Goal: Transaction & Acquisition: Purchase product/service

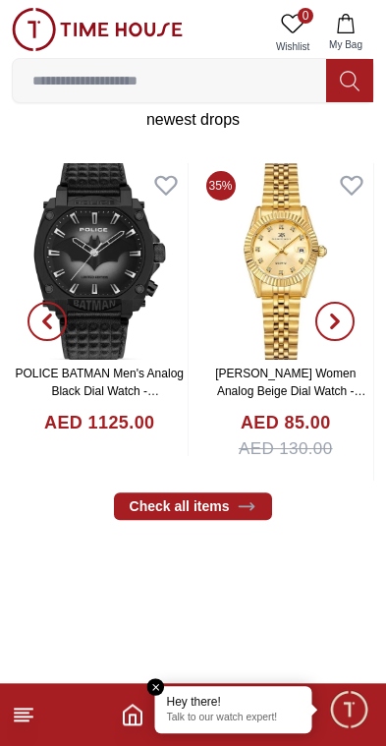
scroll to position [384, 0]
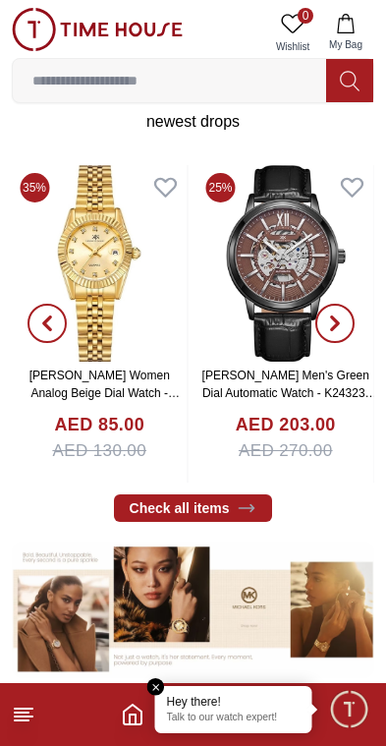
click at [35, 29] on img at bounding box center [97, 29] width 171 height 43
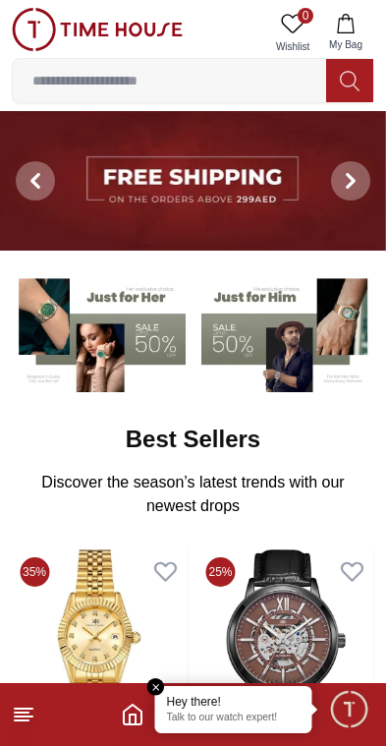
click at [153, 680] on em "Close tooltip" at bounding box center [156, 687] width 18 height 18
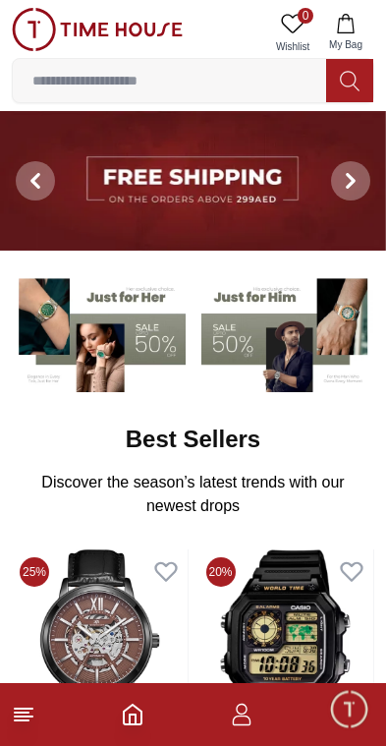
click at [239, 712] on icon "button" at bounding box center [242, 715] width 24 height 24
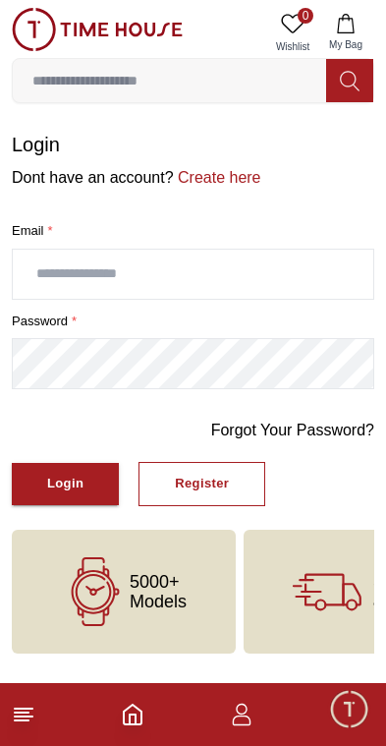
click at [235, 481] on button "Register" at bounding box center [202, 484] width 127 height 44
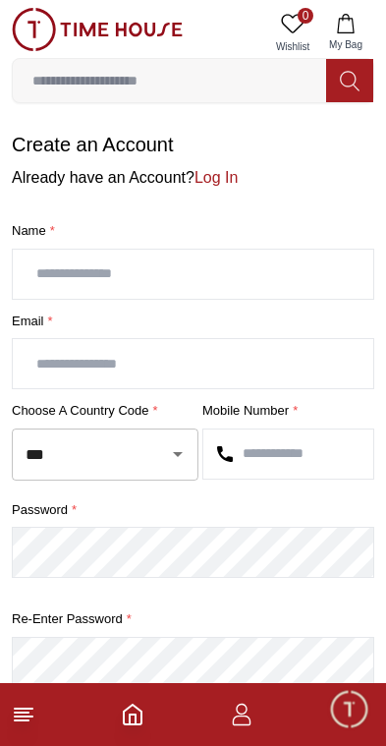
click at [53, 262] on input "text" at bounding box center [193, 274] width 361 height 49
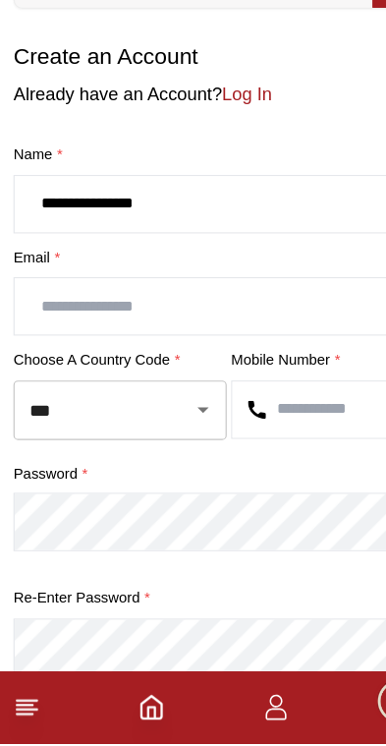
type input "**********"
click at [56, 339] on input "text" at bounding box center [193, 363] width 361 height 49
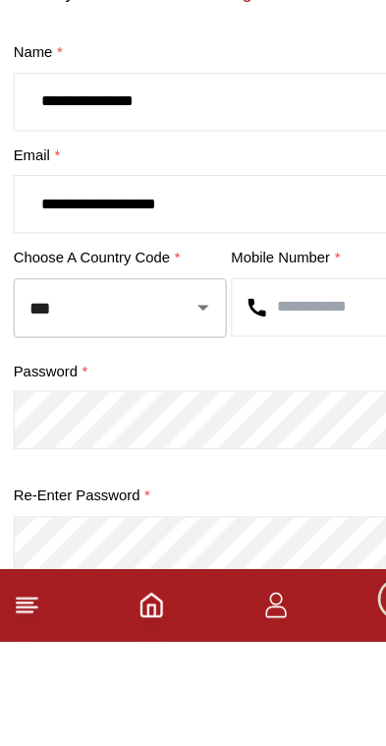
type input "**********"
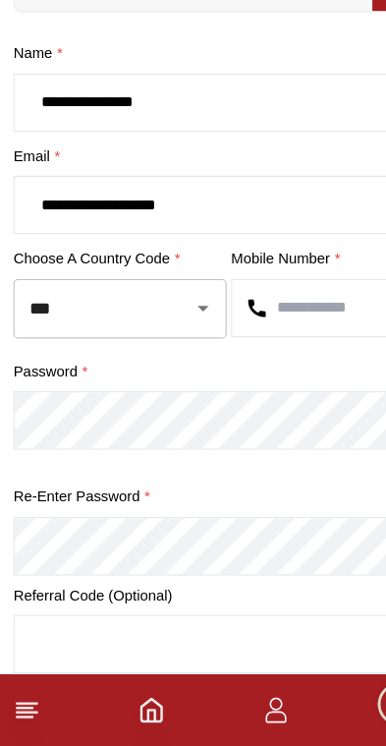
click at [320, 338] on input "text" at bounding box center [288, 362] width 170 height 49
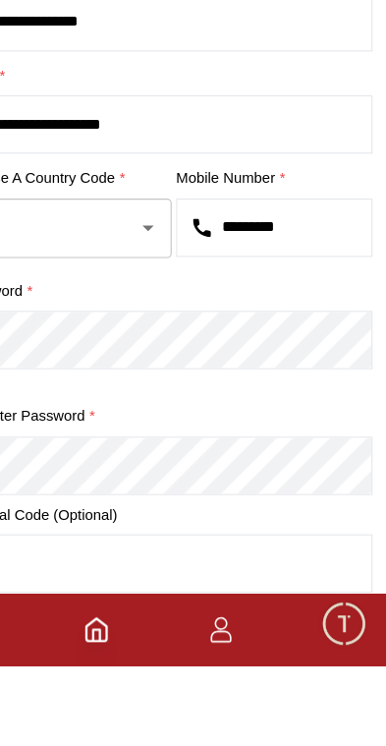
type input "*********"
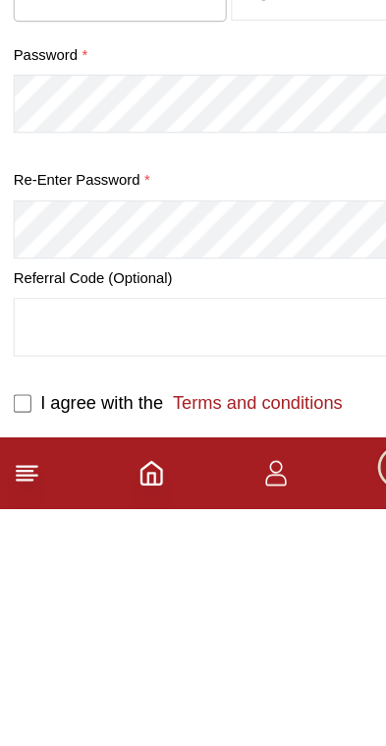
scroll to position [368, 0]
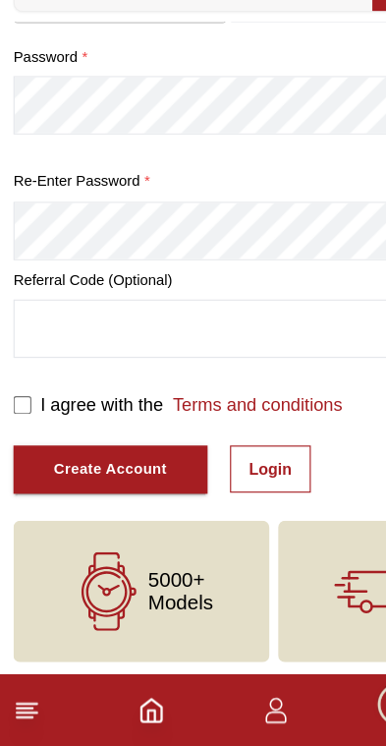
click at [48, 492] on div "Create Account" at bounding box center [96, 503] width 99 height 23
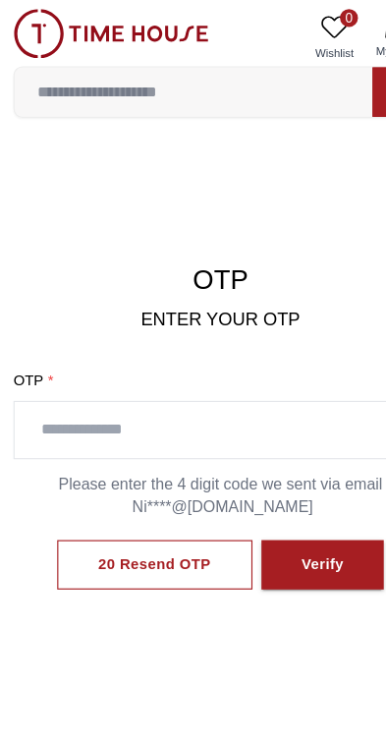
click at [227, 375] on input "text" at bounding box center [193, 376] width 361 height 49
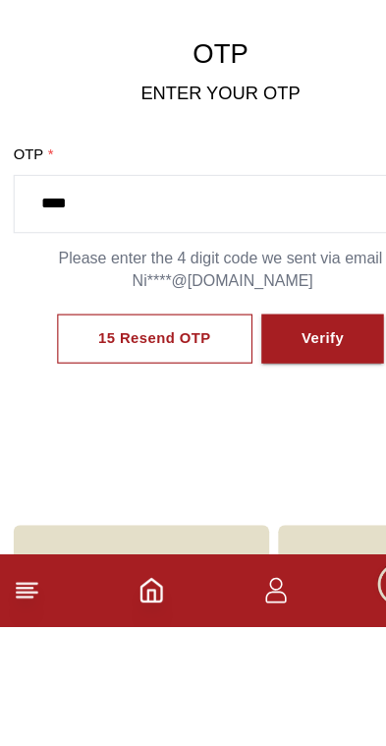
type input "****"
click at [316, 473] on button "Verify" at bounding box center [283, 495] width 108 height 44
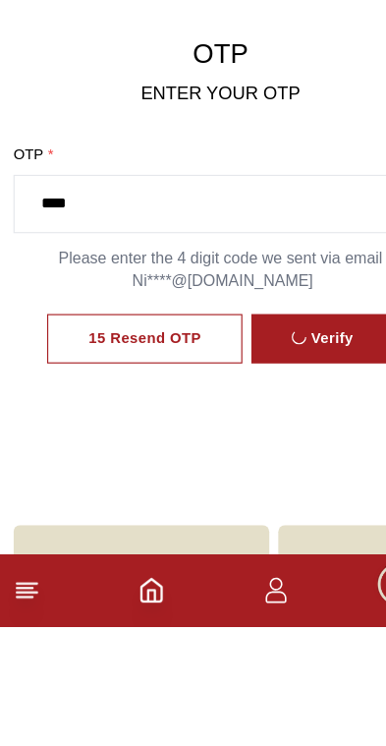
scroll to position [104, 0]
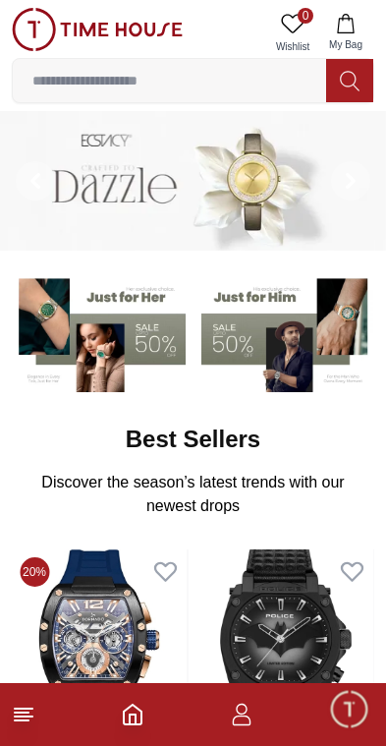
click at [236, 725] on icon "button" at bounding box center [242, 720] width 19 height 10
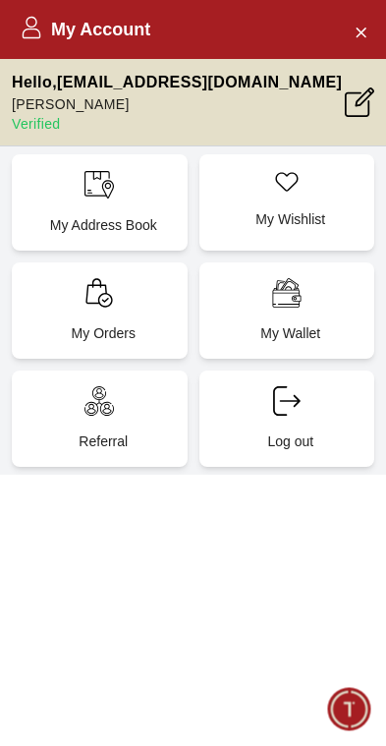
click at [373, 24] on button "Close Account" at bounding box center [360, 31] width 31 height 31
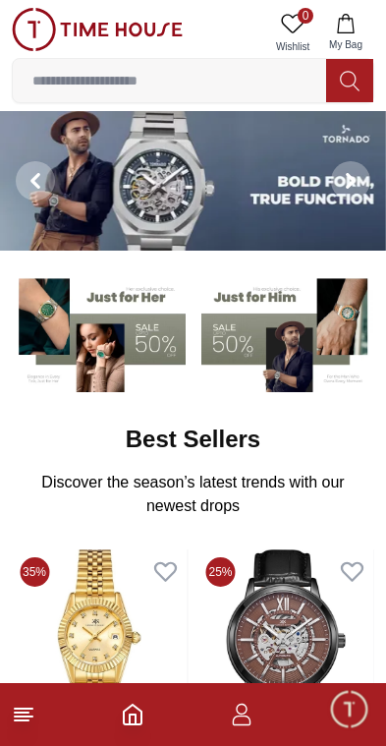
click at [255, 79] on input at bounding box center [169, 80] width 313 height 39
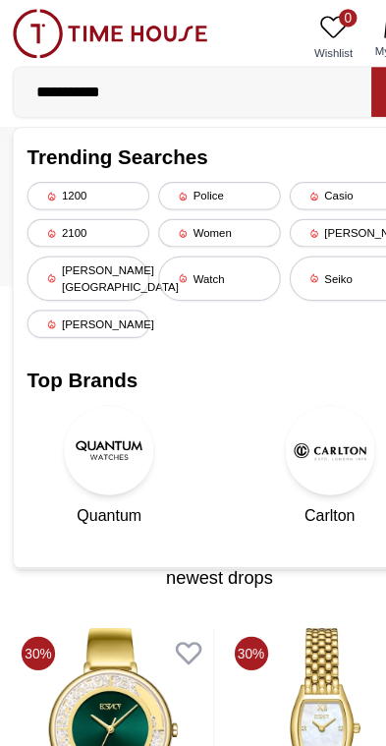
type input "**********"
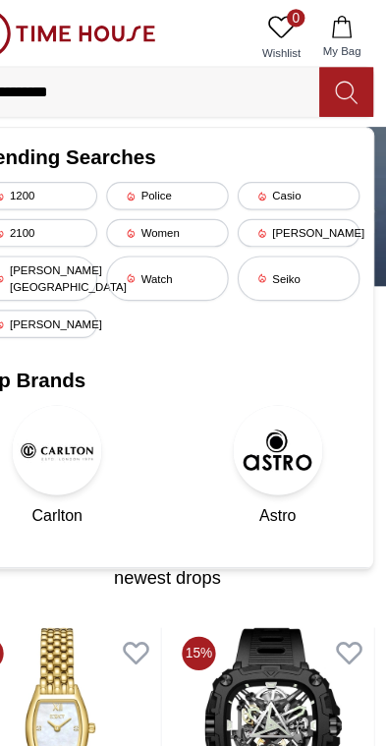
click at [340, 84] on icon at bounding box center [350, 81] width 20 height 23
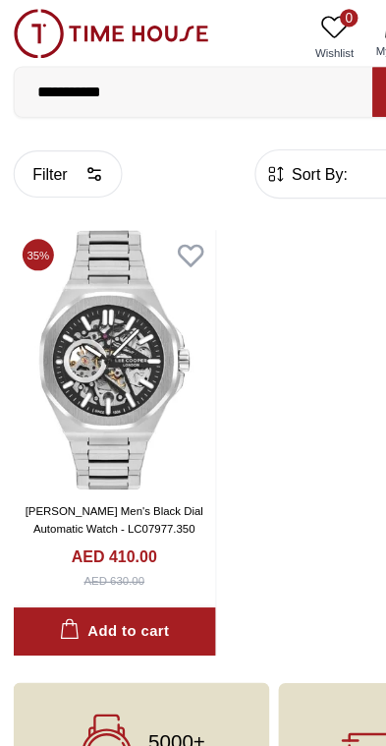
click at [142, 553] on div "Add to cart" at bounding box center [100, 552] width 96 height 23
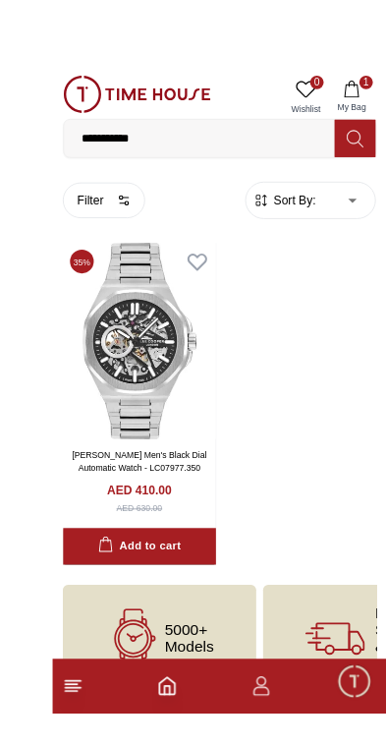
scroll to position [53, 0]
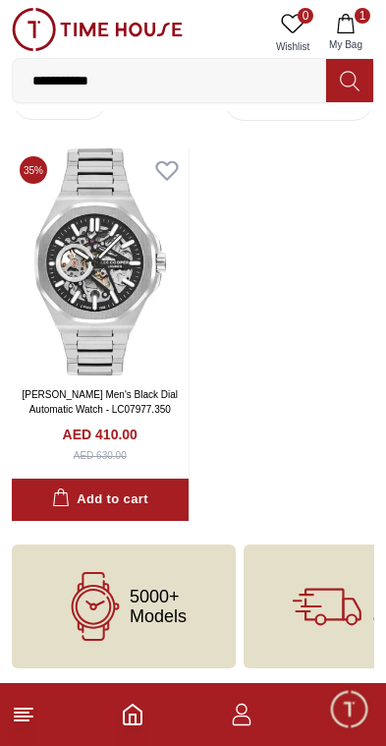
click at [352, 31] on icon "button" at bounding box center [346, 24] width 20 height 20
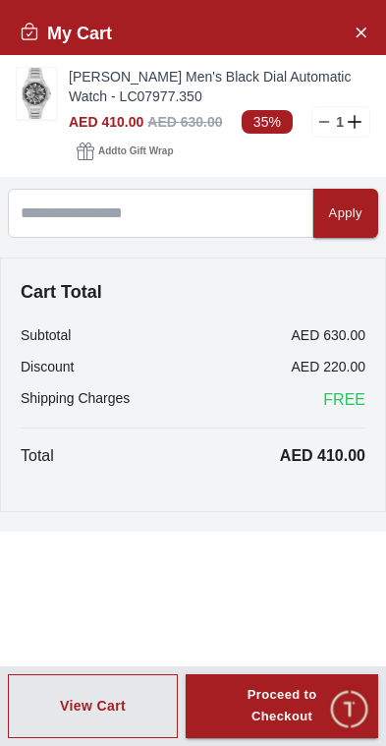
click at [363, 30] on icon "Close Account" at bounding box center [361, 32] width 9 height 9
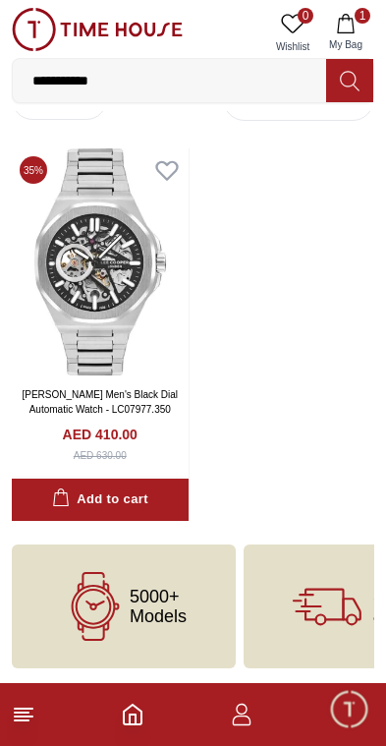
click at [137, 77] on input "**********" at bounding box center [169, 80] width 313 height 39
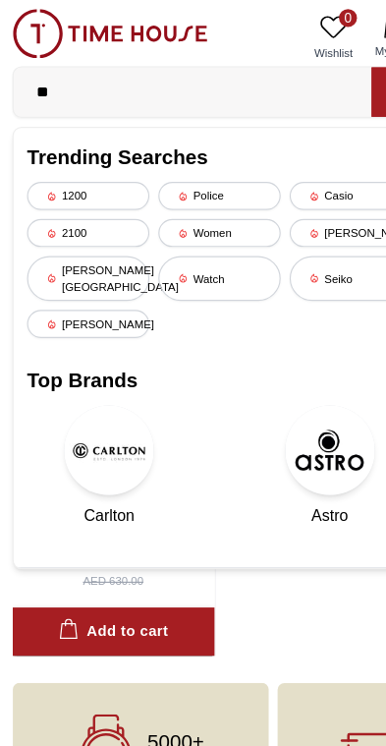
type input "*"
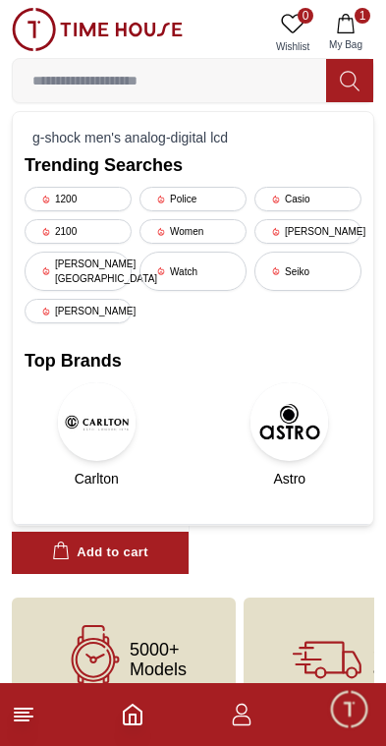
click at [136, 718] on polyline "Home" at bounding box center [133, 719] width 6 height 10
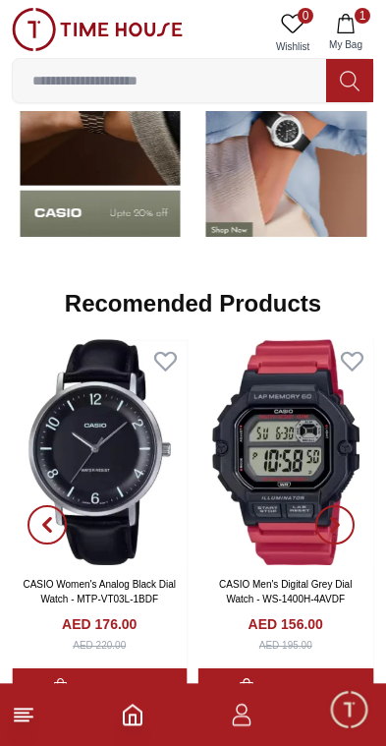
scroll to position [1692, 0]
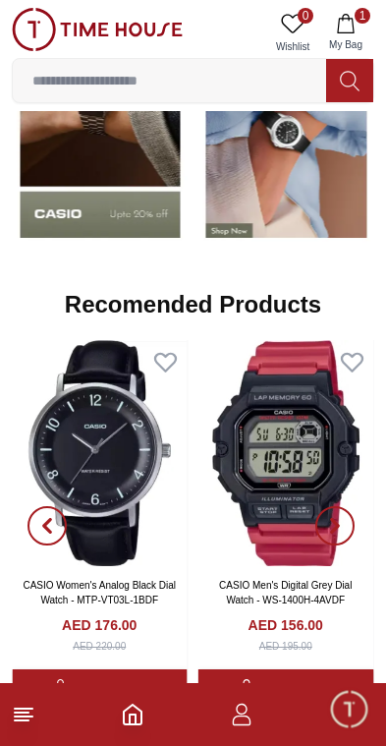
click at [355, 716] on span "Minimize live chat window" at bounding box center [348, 708] width 57 height 57
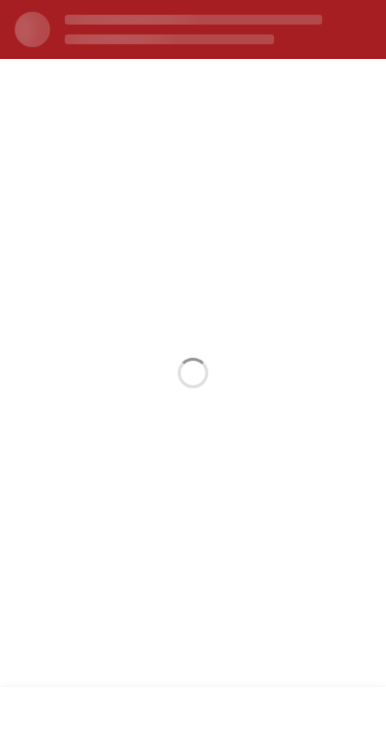
scroll to position [0, 0]
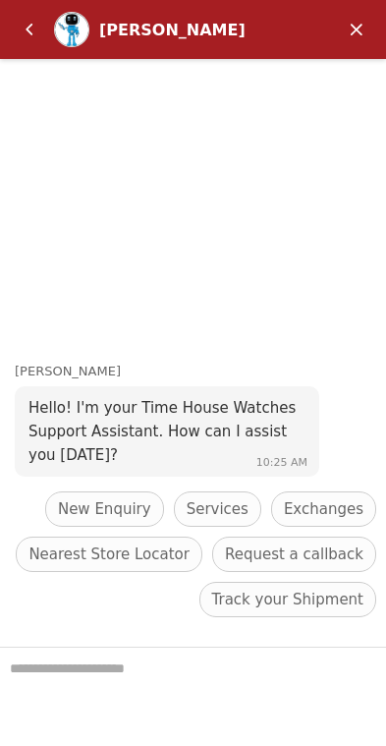
click at [371, 21] on em "Minimize" at bounding box center [356, 29] width 39 height 39
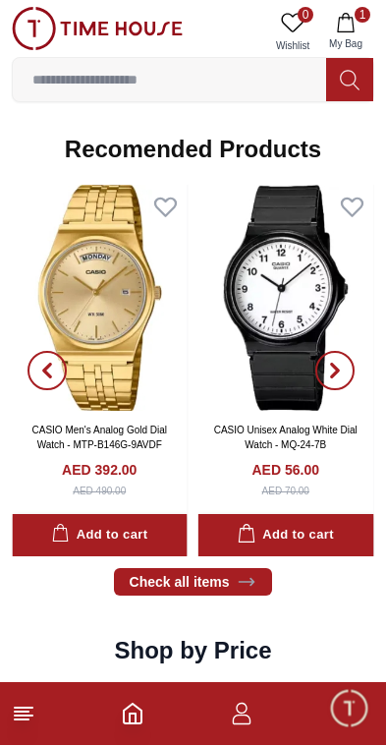
scroll to position [1848, 0]
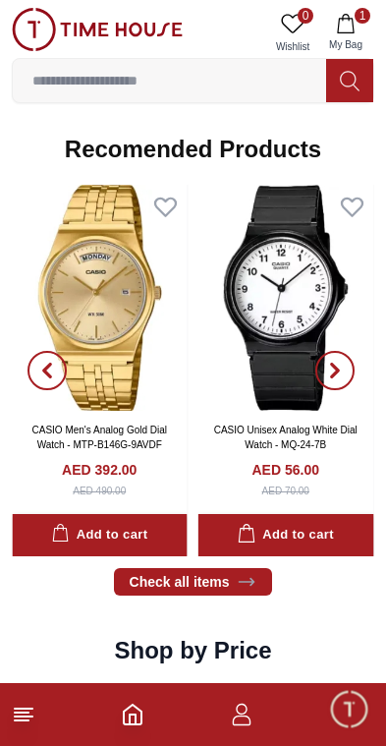
click at [346, 390] on span "button" at bounding box center [334, 370] width 39 height 39
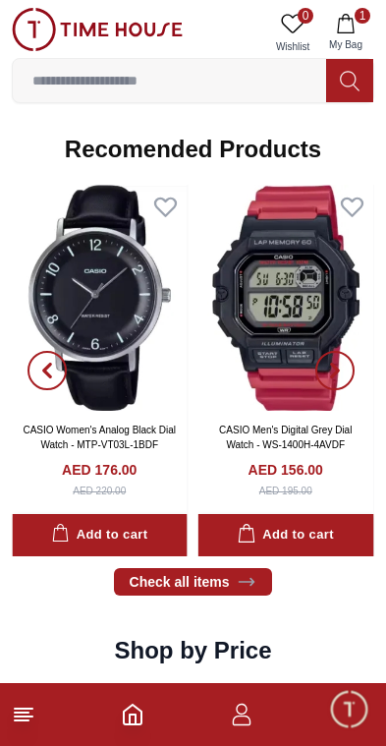
click at [342, 378] on icon "button" at bounding box center [335, 371] width 16 height 16
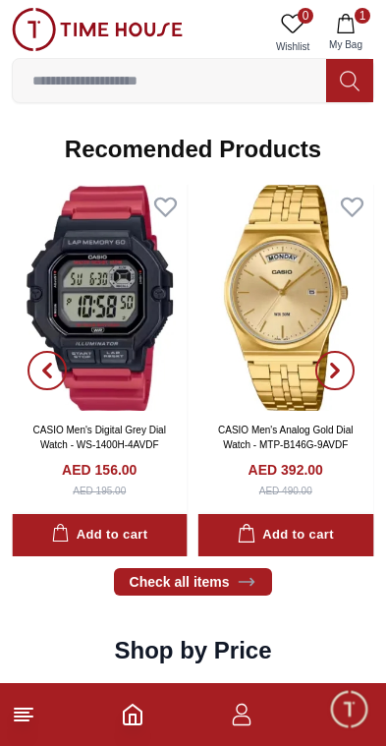
click at [341, 378] on icon "button" at bounding box center [335, 371] width 16 height 16
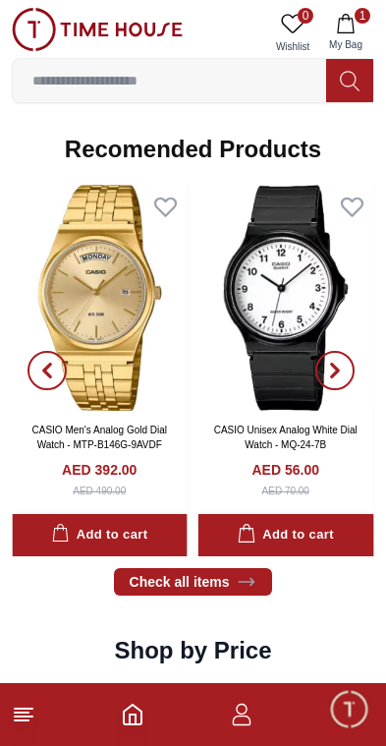
click at [345, 390] on span "button" at bounding box center [334, 370] width 39 height 39
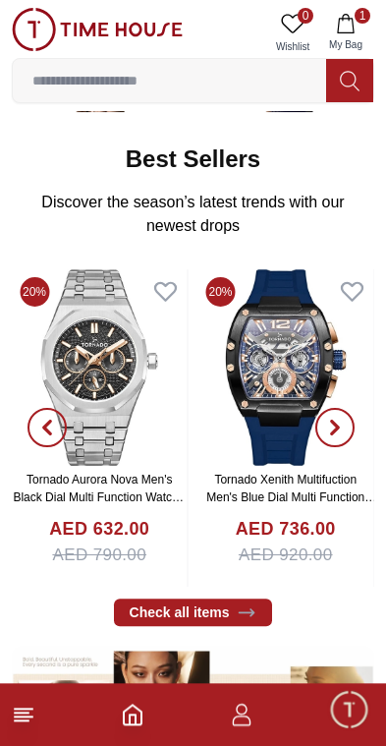
scroll to position [280, 0]
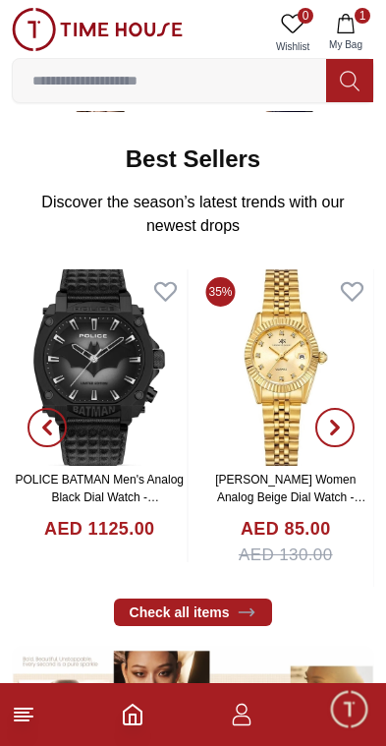
click at [337, 434] on icon "button" at bounding box center [335, 428] width 6 height 13
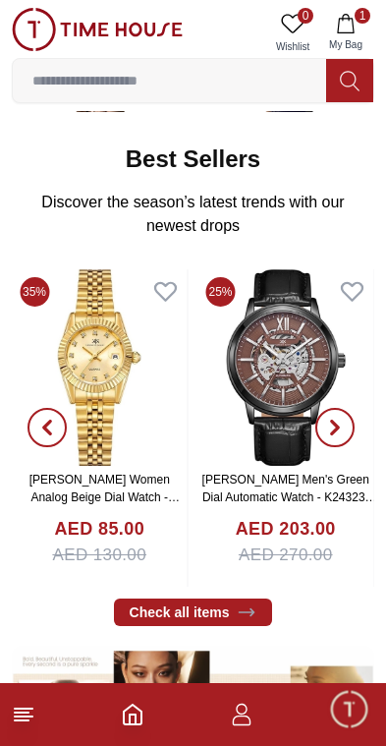
click at [339, 435] on icon "button" at bounding box center [335, 428] width 16 height 16
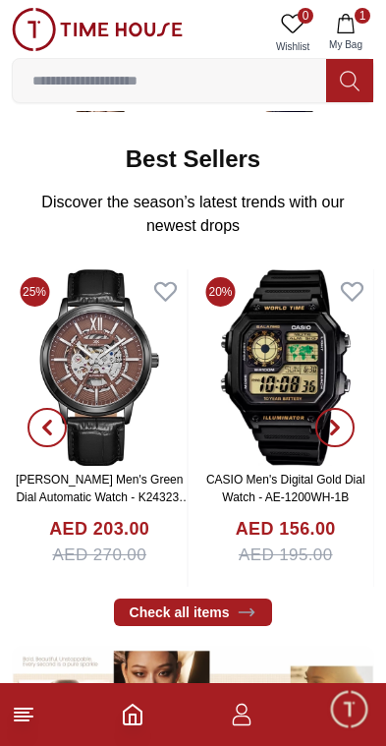
click at [349, 447] on span "button" at bounding box center [334, 427] width 39 height 39
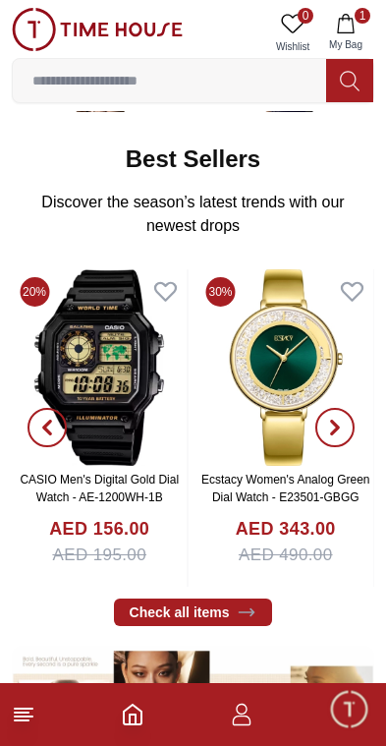
click at [351, 447] on span "button" at bounding box center [334, 427] width 39 height 39
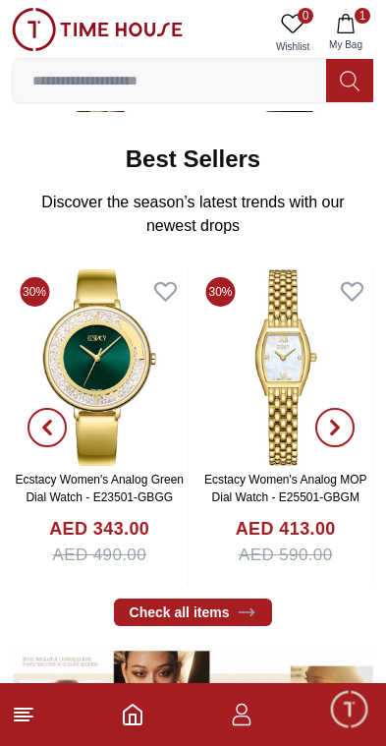
click at [351, 447] on span "button" at bounding box center [334, 427] width 39 height 39
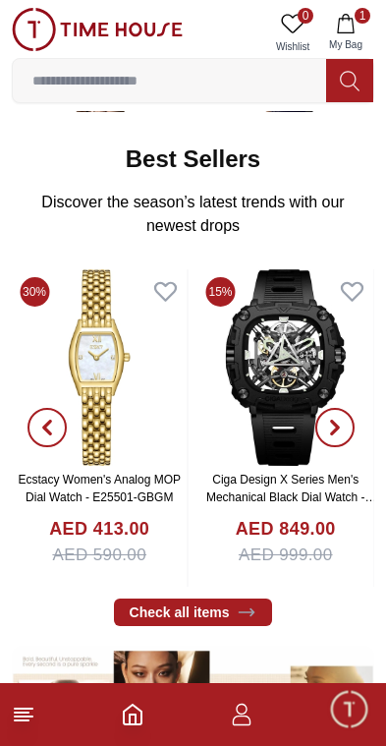
click at [351, 447] on span "button" at bounding box center [334, 427] width 39 height 39
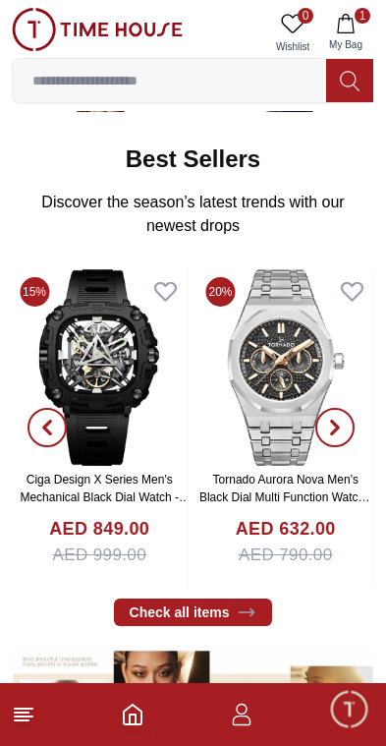
click at [350, 447] on span "button" at bounding box center [334, 427] width 39 height 39
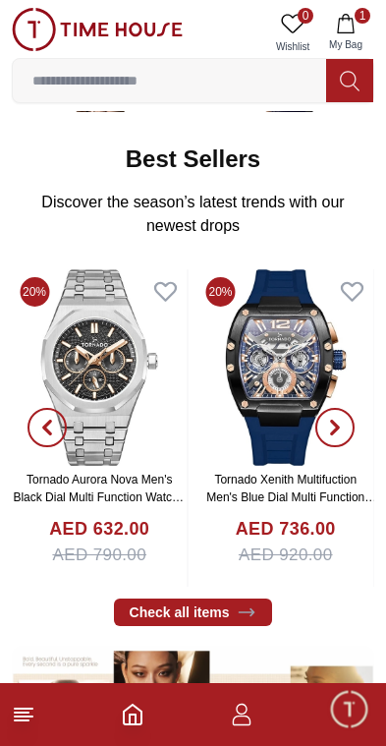
click at [350, 447] on span "button" at bounding box center [334, 427] width 39 height 39
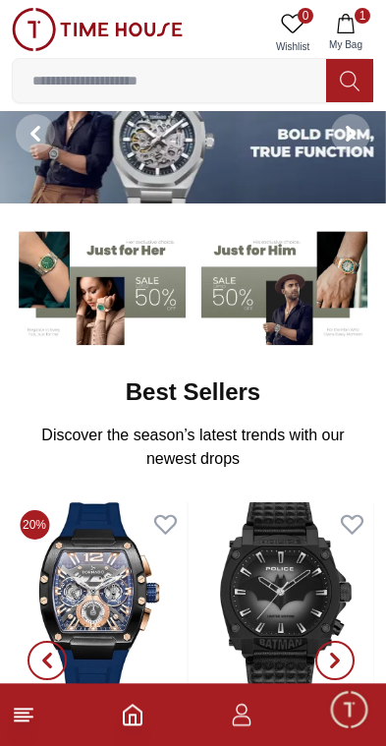
scroll to position [0, 0]
